Goal: Task Accomplishment & Management: Manage account settings

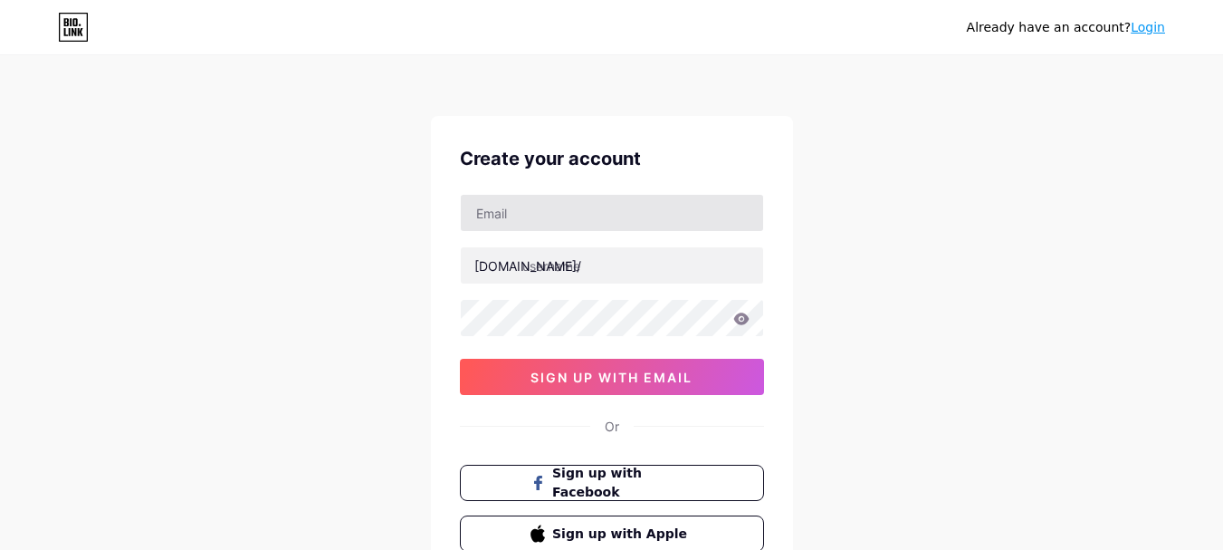
type input "[EMAIL_ADDRESS][DOMAIN_NAME]"
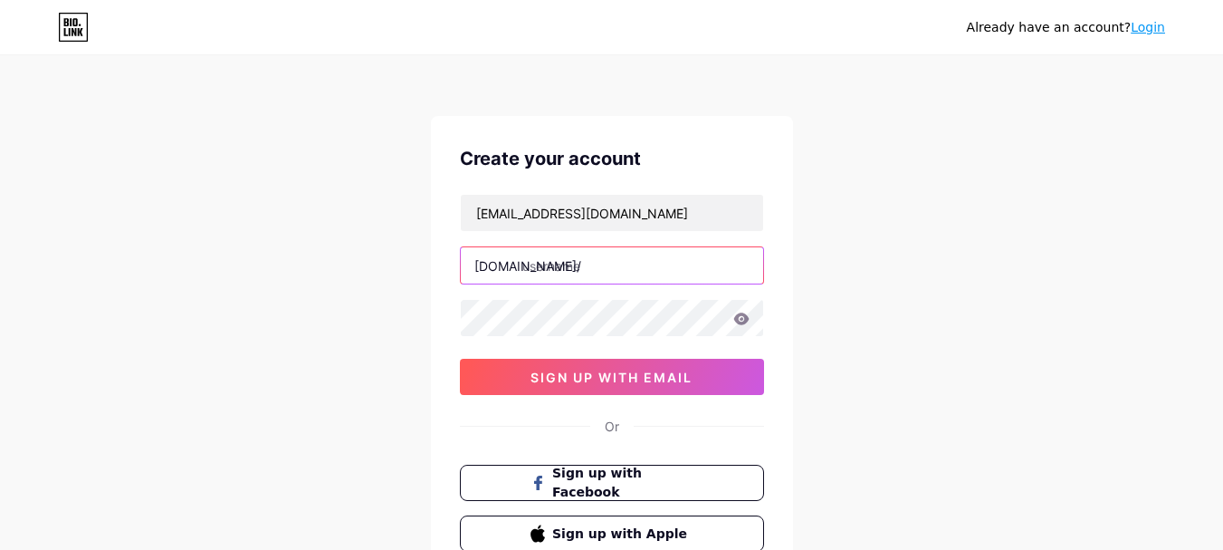
click at [580, 264] on input "text" at bounding box center [612, 265] width 302 height 36
paste input "bettymillercleaning"
type input "bettymillercleaning"
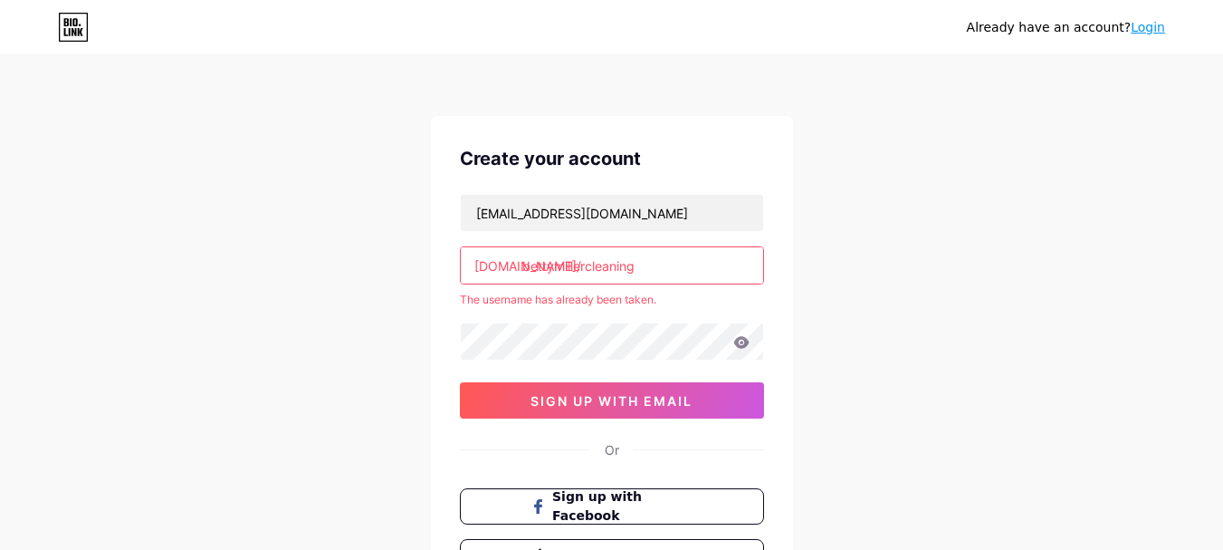
click at [853, 401] on div "Already have an account? Login Create your account [EMAIL_ADDRESS][DOMAIN_NAME]…" at bounding box center [611, 358] width 1223 height 716
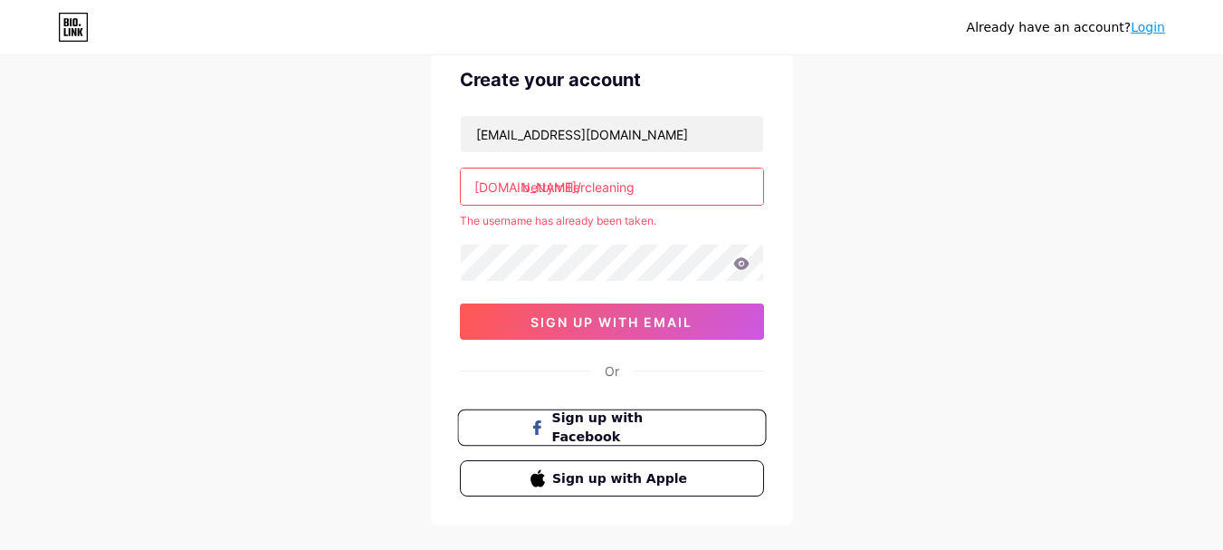
scroll to position [167, 0]
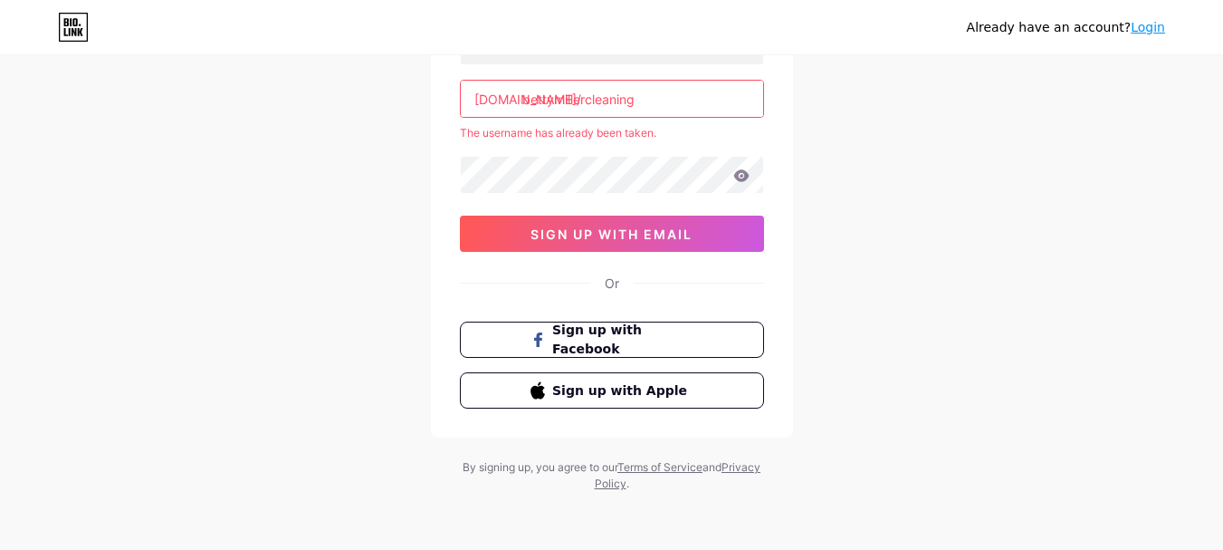
click at [1151, 26] on link "Login" at bounding box center [1148, 27] width 34 height 14
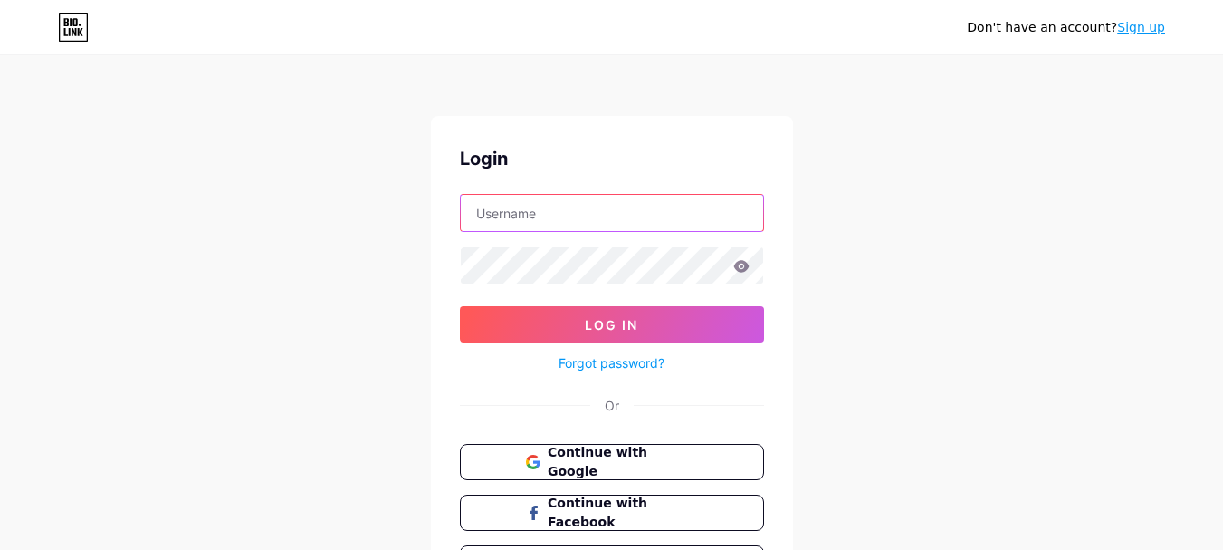
click at [571, 220] on input "text" at bounding box center [612, 213] width 302 height 36
type input "[EMAIL_ADDRESS][DOMAIN_NAME]"
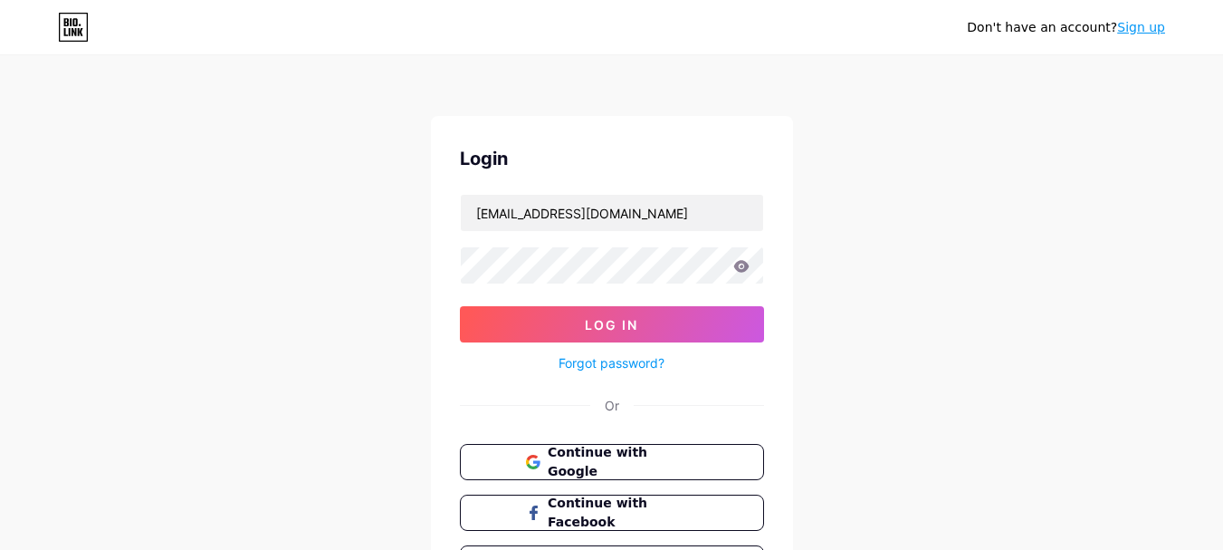
click at [739, 268] on icon at bounding box center [742, 266] width 16 height 13
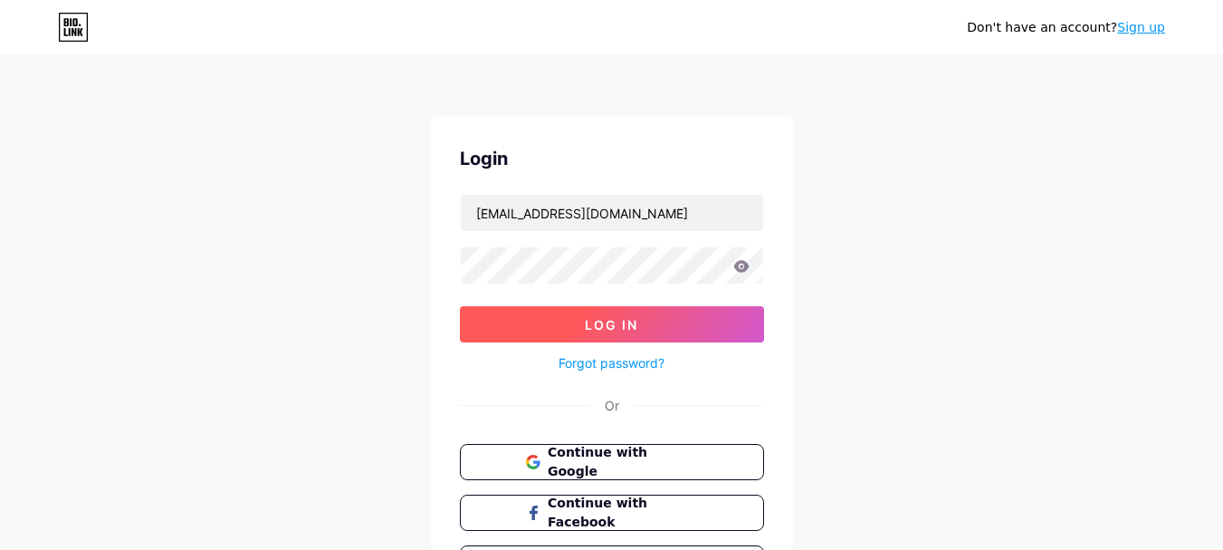
click at [657, 337] on button "Log In" at bounding box center [612, 324] width 304 height 36
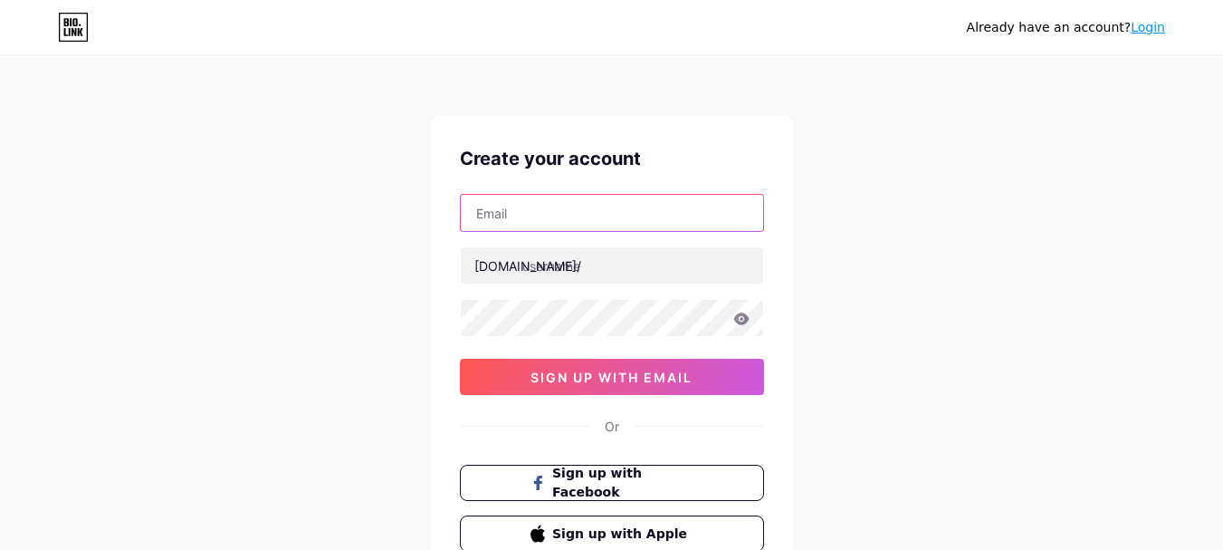
click at [529, 210] on input "text" at bounding box center [612, 213] width 302 height 36
type input "[EMAIL_ADDRESS][DOMAIN_NAME]"
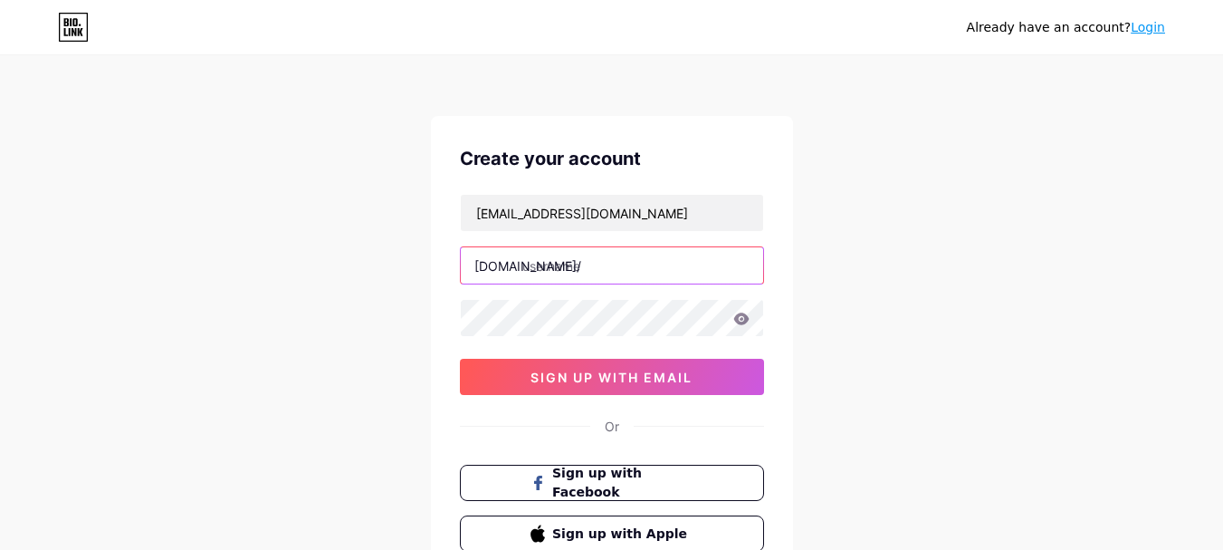
click at [599, 264] on input "text" at bounding box center [612, 265] width 302 height 36
click at [641, 254] on input "text" at bounding box center [612, 265] width 302 height 36
paste input "bettymillercleaning"
type input "bettymillercleanings"
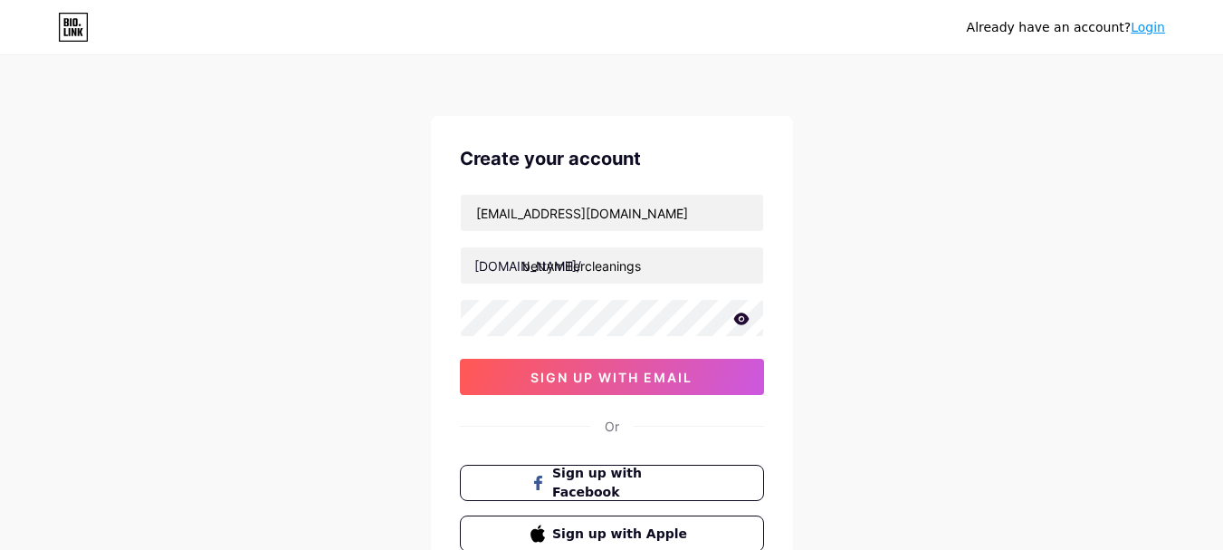
click at [829, 274] on div "Already have an account? Login Create your account [EMAIL_ADDRESS][DOMAIN_NAME]…" at bounding box center [611, 346] width 1223 height 693
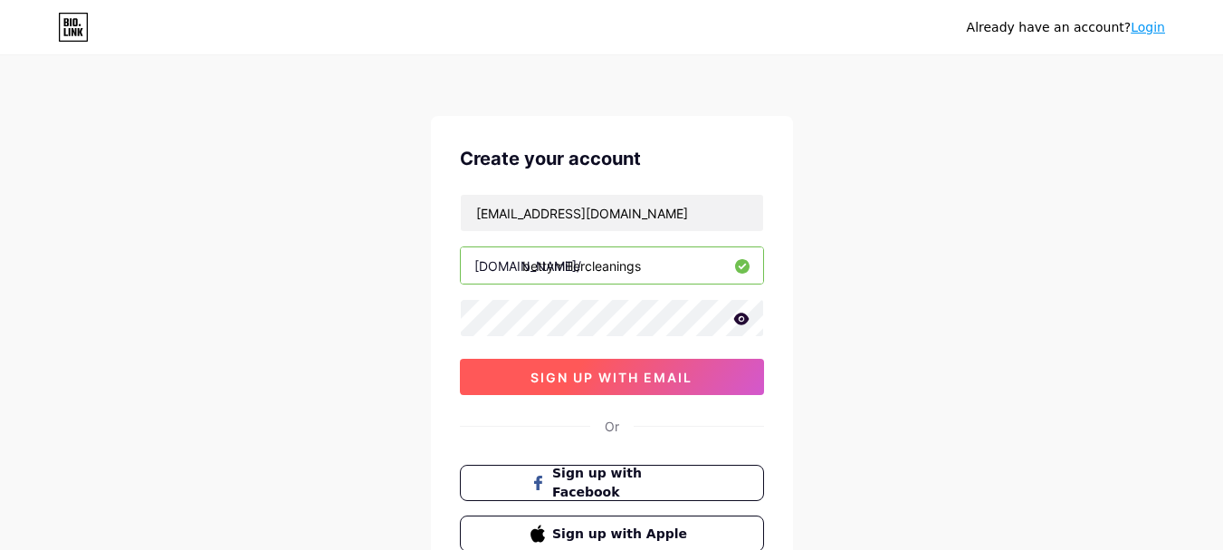
click at [660, 383] on span "sign up with email" at bounding box center [612, 376] width 162 height 15
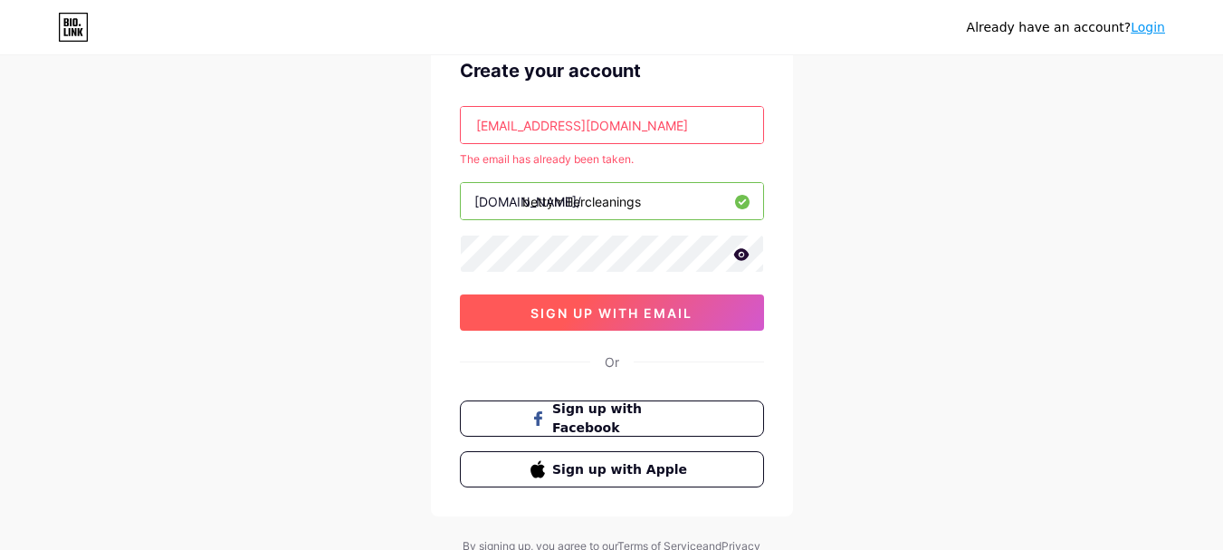
scroll to position [167, 0]
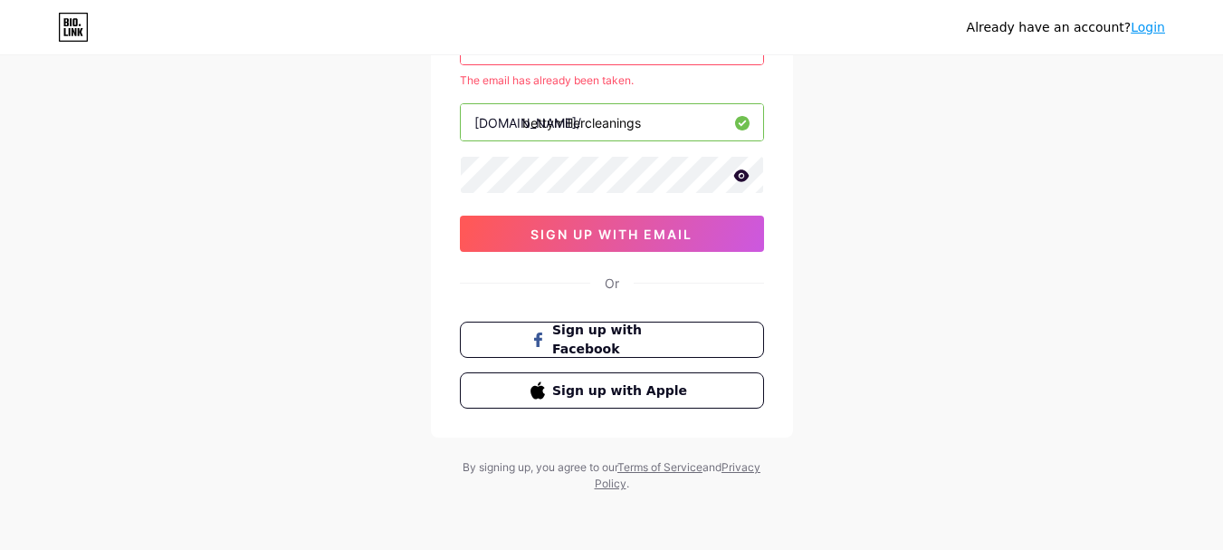
click at [1156, 24] on link "Login" at bounding box center [1148, 27] width 34 height 14
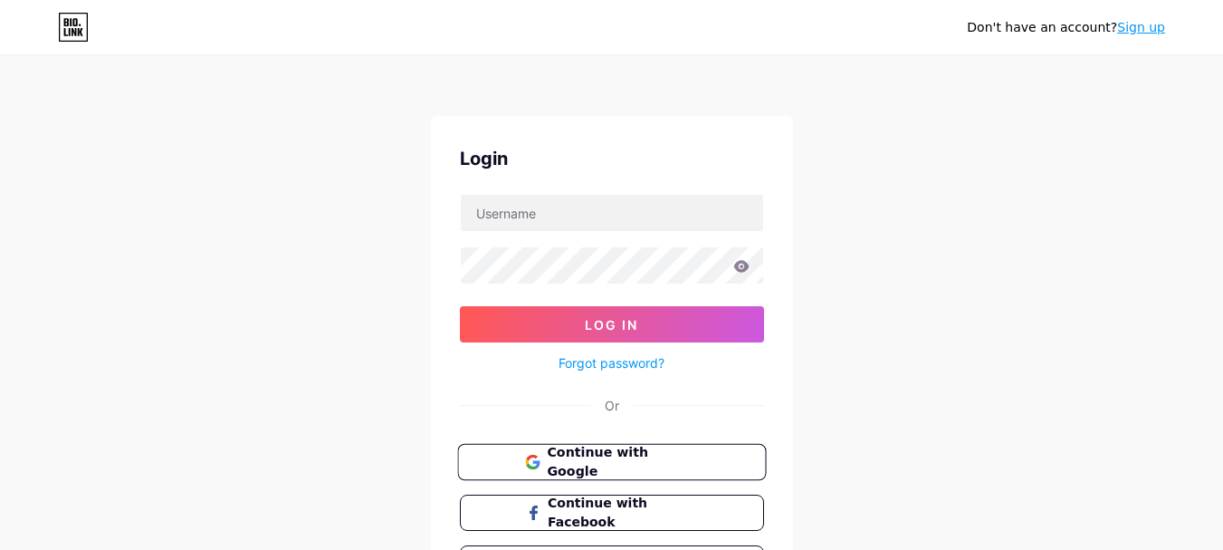
click at [542, 454] on span "Continue with Google" at bounding box center [612, 462] width 174 height 39
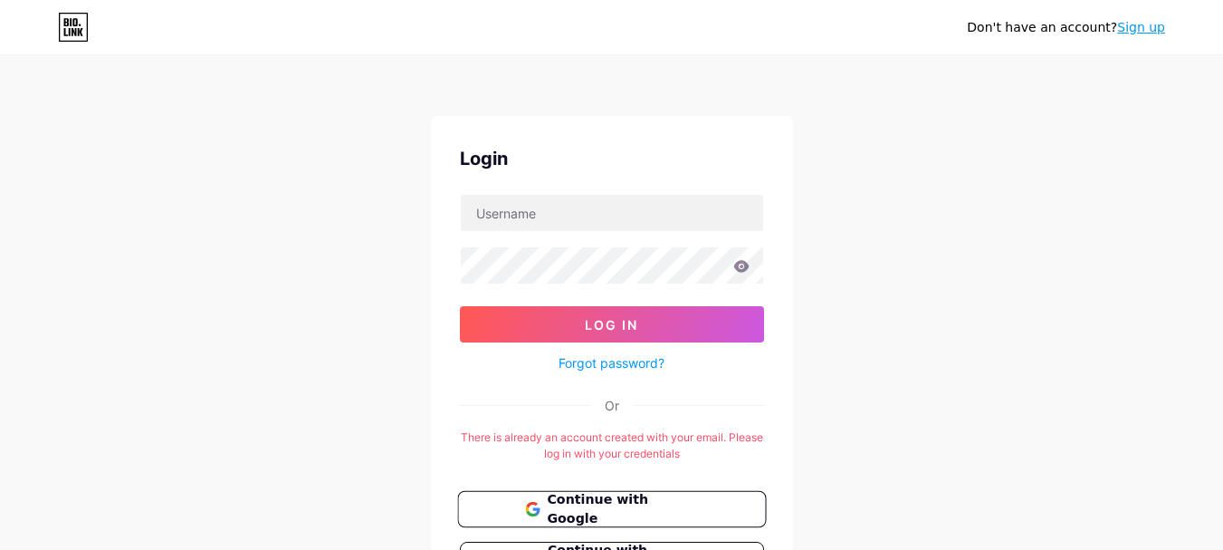
click at [597, 511] on span "Continue with Google" at bounding box center [622, 509] width 151 height 39
click at [570, 501] on span "Continue with Google" at bounding box center [622, 509] width 151 height 39
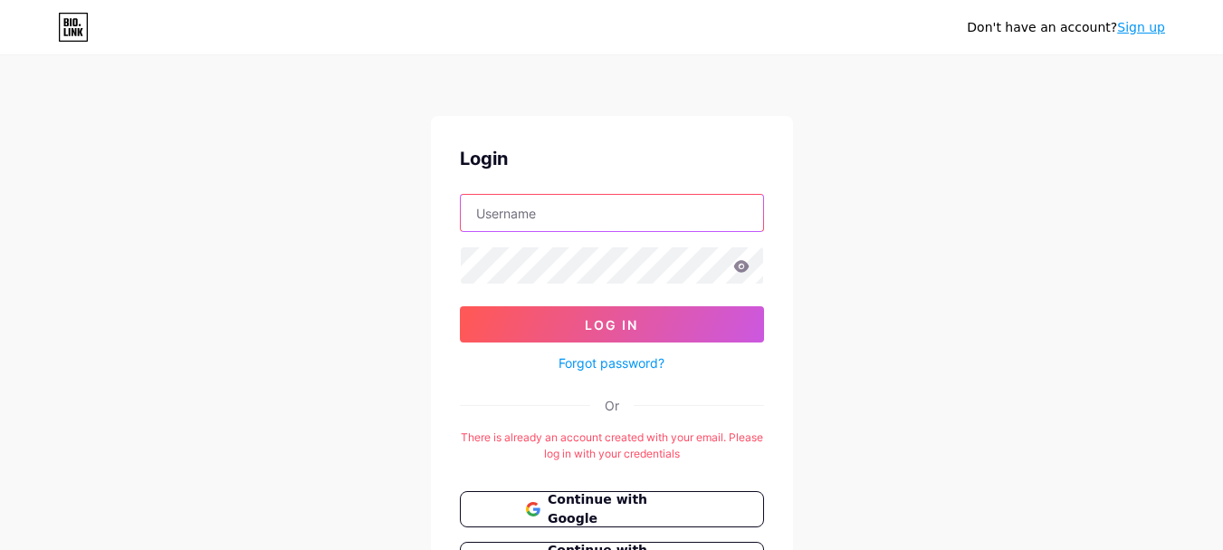
click at [601, 205] on input "text" at bounding box center [612, 213] width 302 height 36
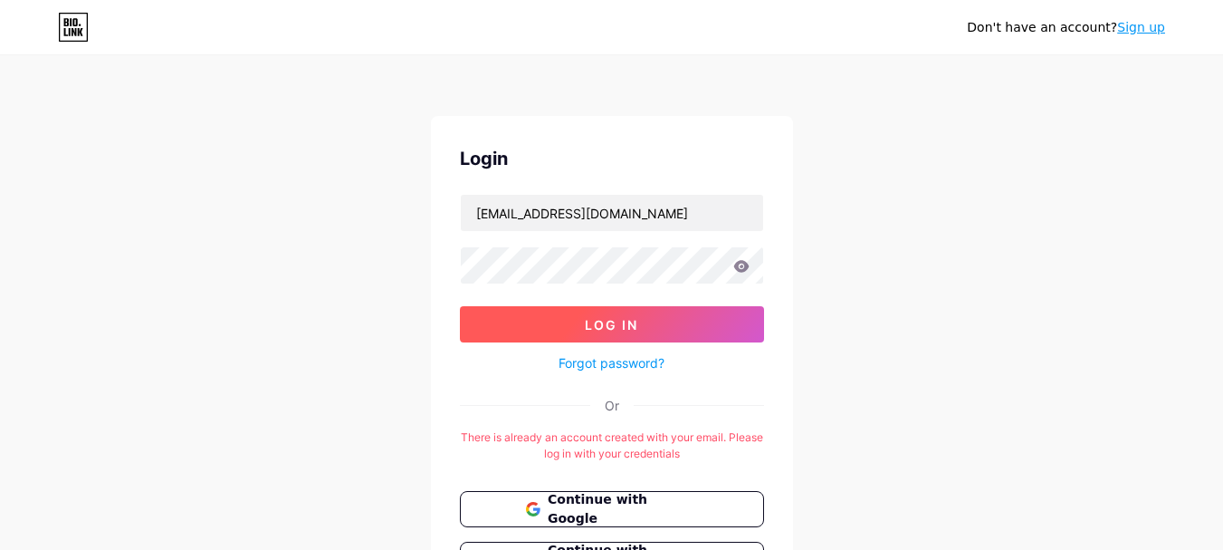
click at [521, 319] on button "Log In" at bounding box center [612, 324] width 304 height 36
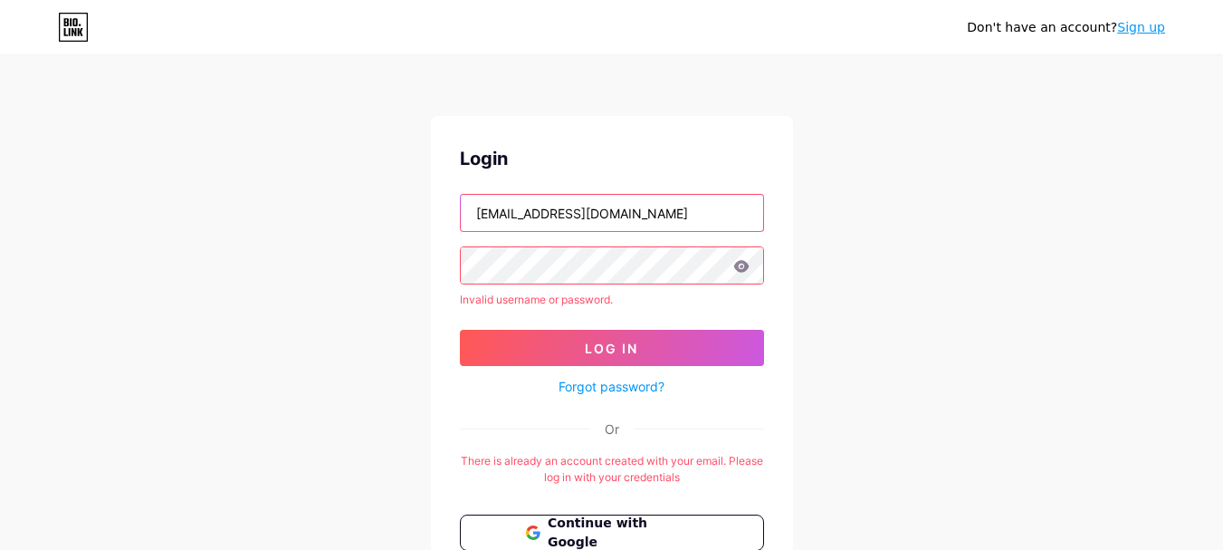
drag, startPoint x: 589, startPoint y: 208, endPoint x: 1082, endPoint y: 118, distance: 501.8
click at [1082, 118] on div "Don't have an account? Sign up Login [EMAIL_ADDRESS][DOMAIN_NAME] Invalid usern…" at bounding box center [611, 369] width 1223 height 739
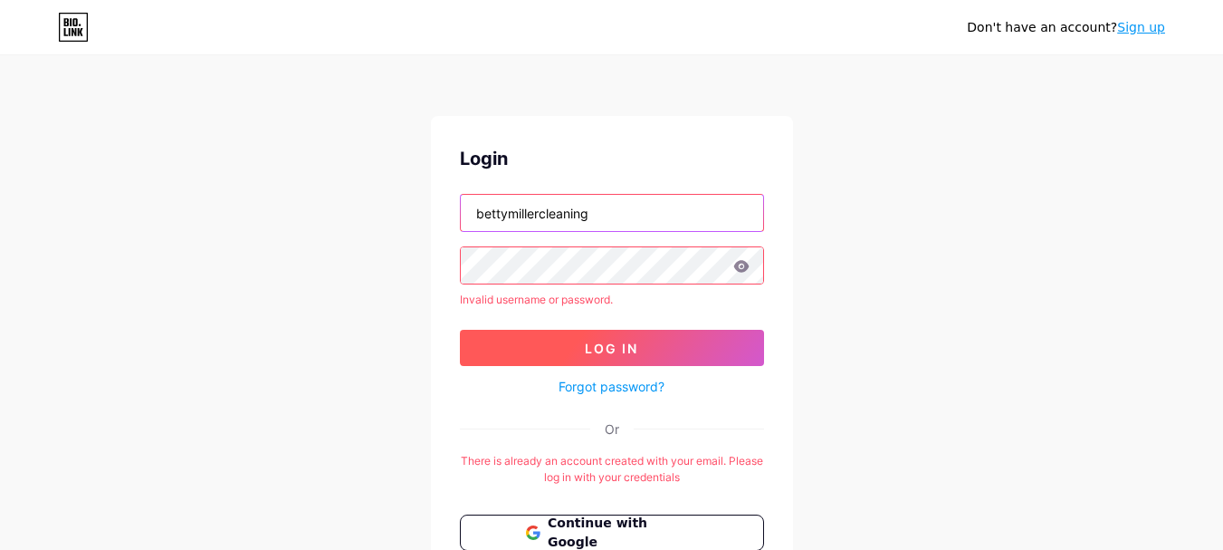
type input "bettymillercleaning"
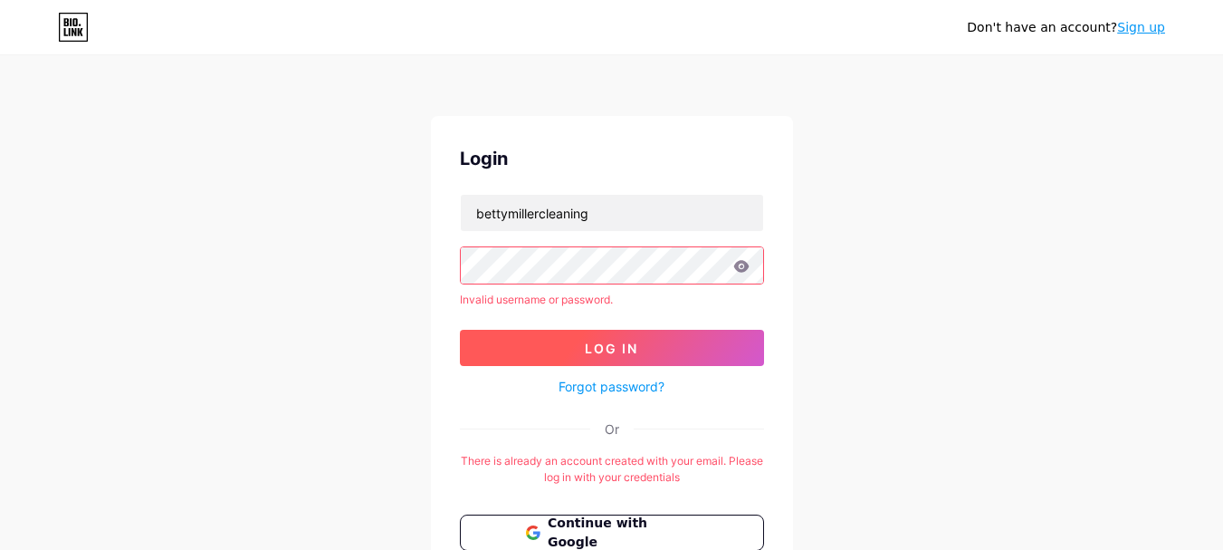
click at [749, 335] on button "Log In" at bounding box center [612, 348] width 304 height 36
